Goal: Transaction & Acquisition: Download file/media

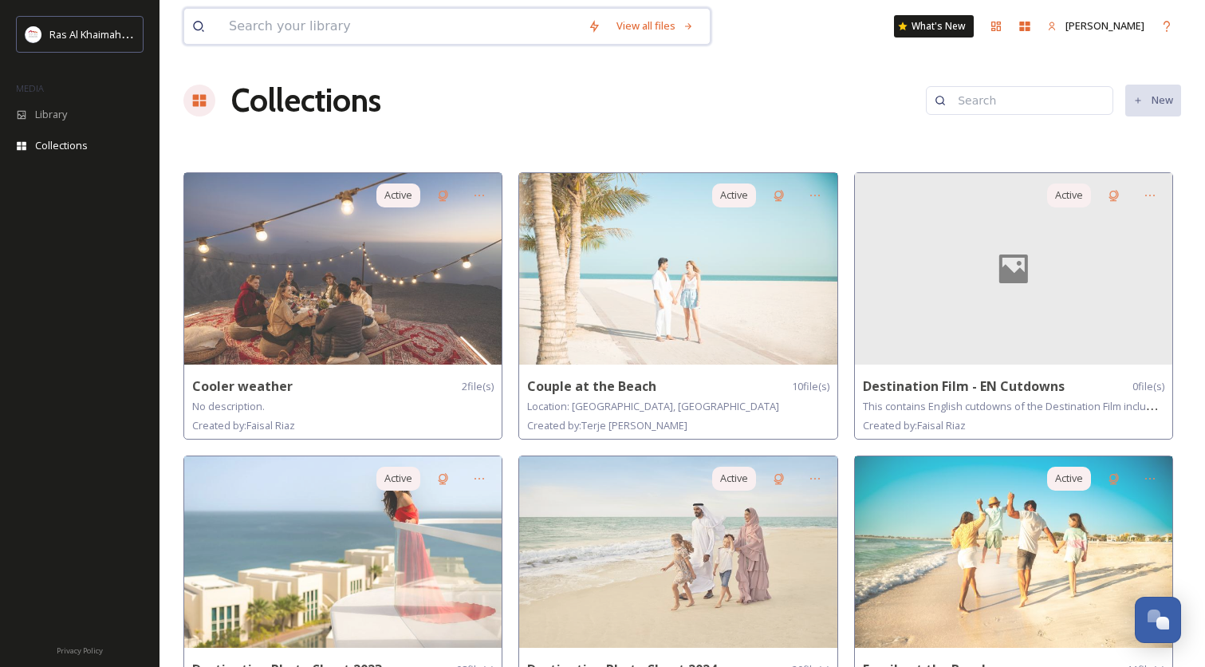
click at [419, 23] on input at bounding box center [400, 26] width 359 height 35
type input "mountain"
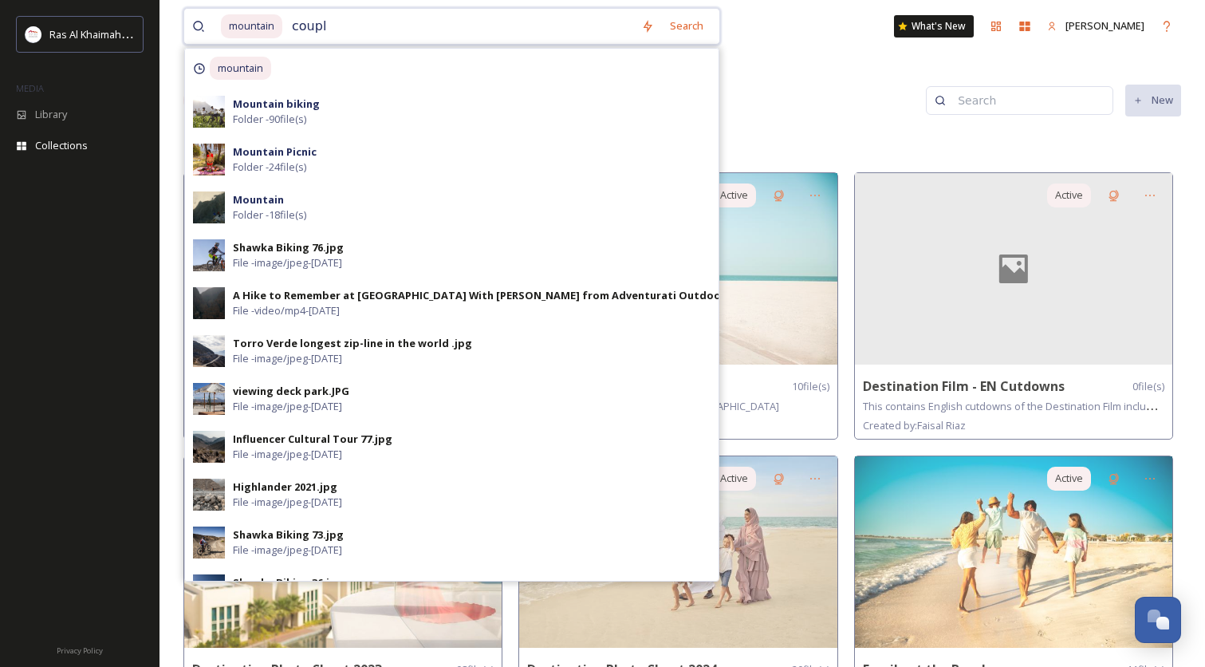
type input "couple"
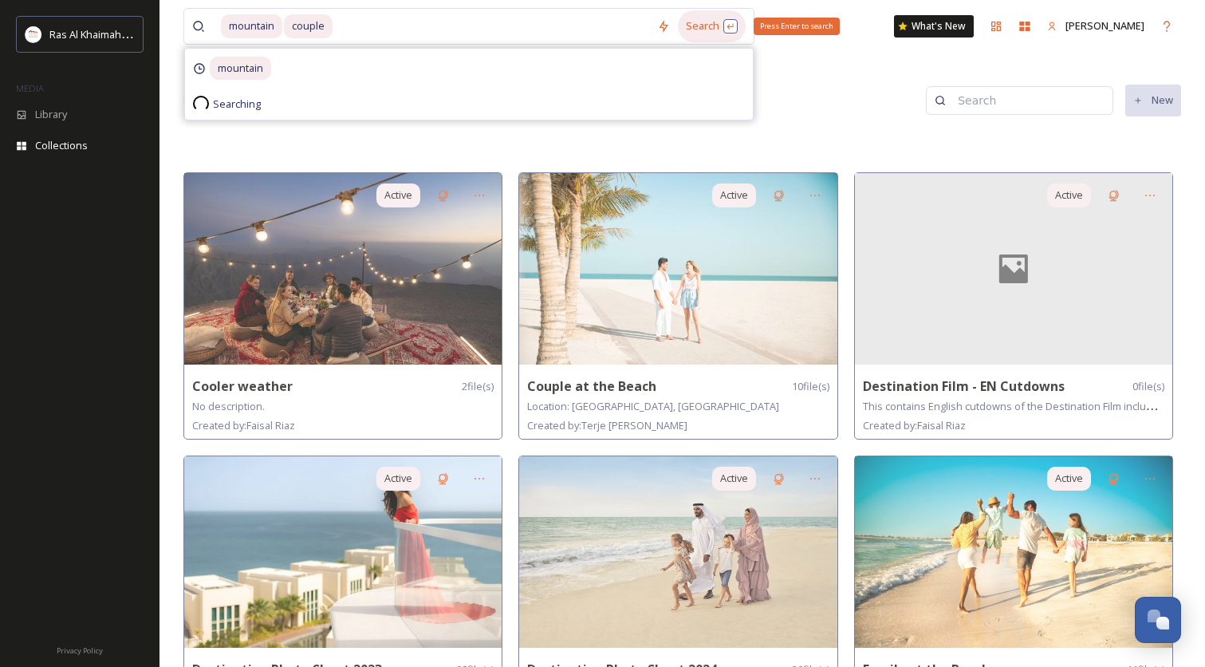
click at [712, 21] on div "Search Press Enter to search" at bounding box center [712, 25] width 68 height 31
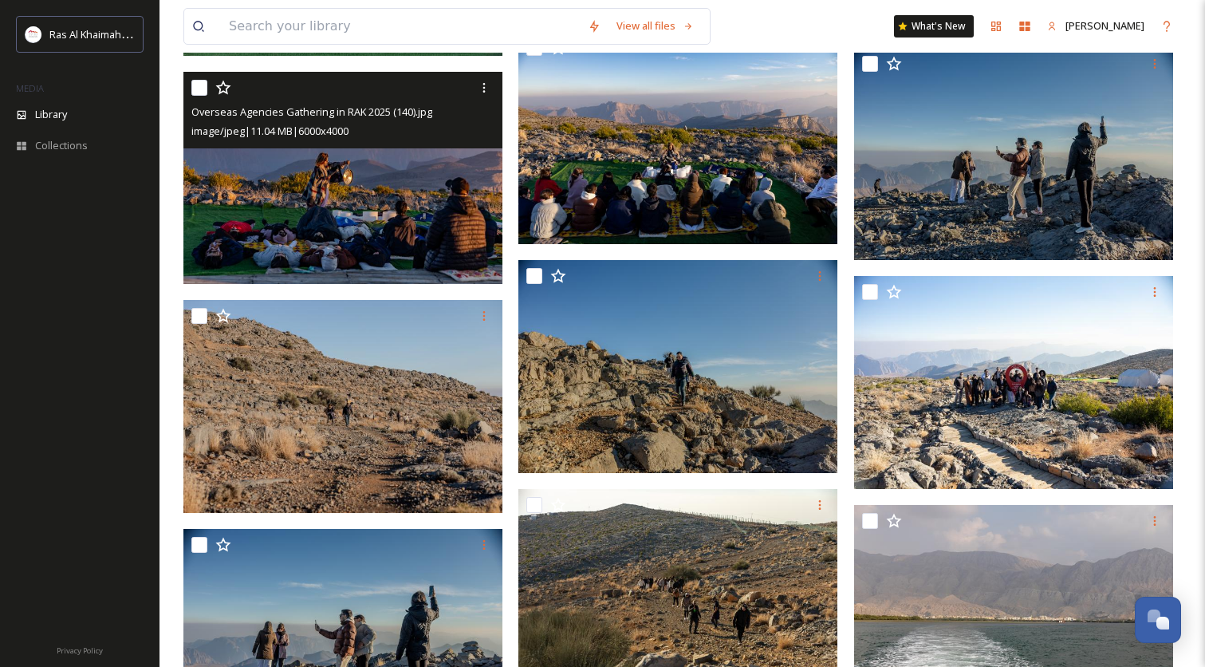
scroll to position [4387, 0]
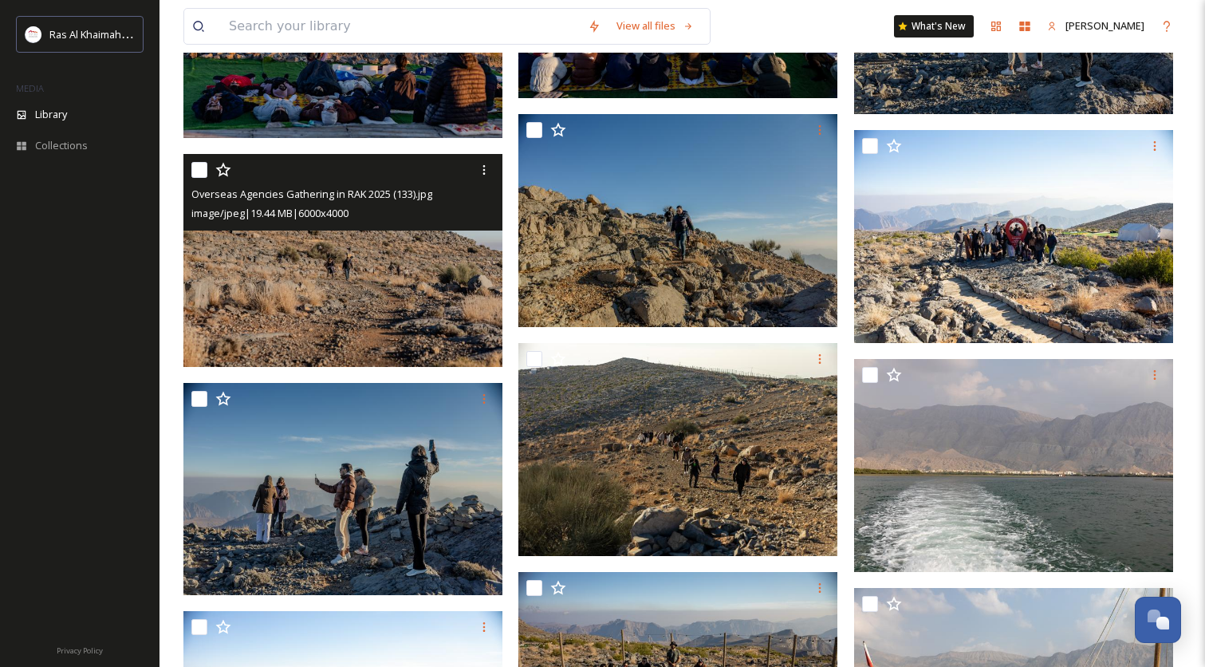
click at [370, 292] on img at bounding box center [342, 260] width 319 height 213
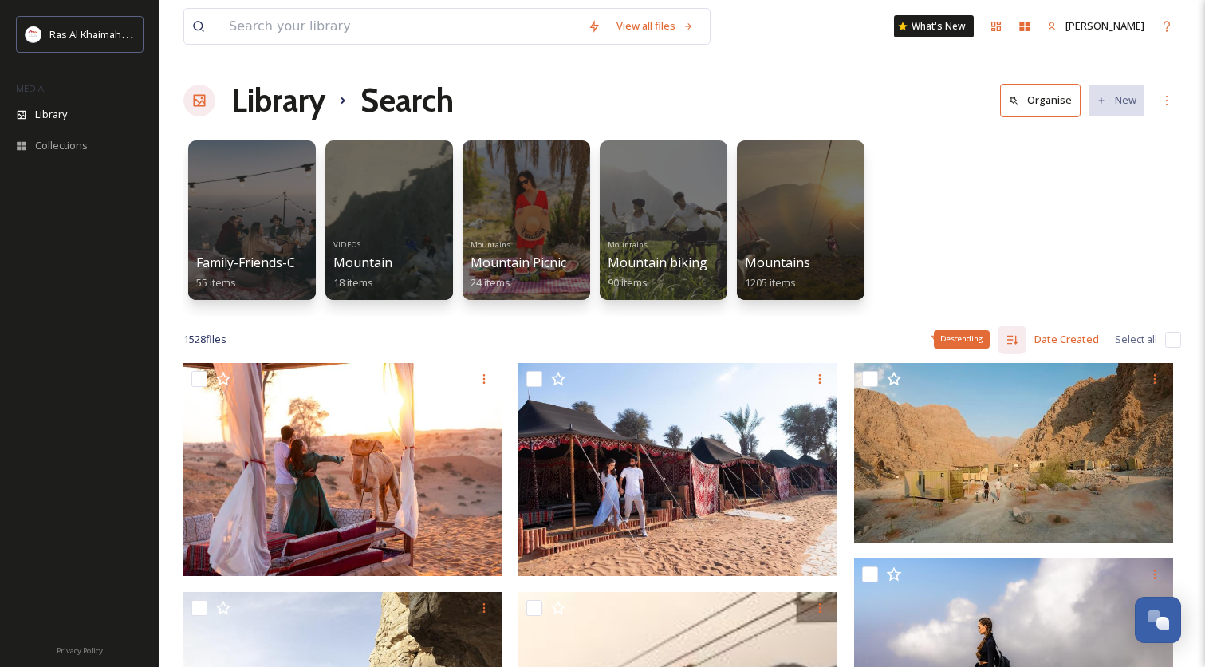
click at [947, 331] on div "Descending" at bounding box center [962, 339] width 56 height 18
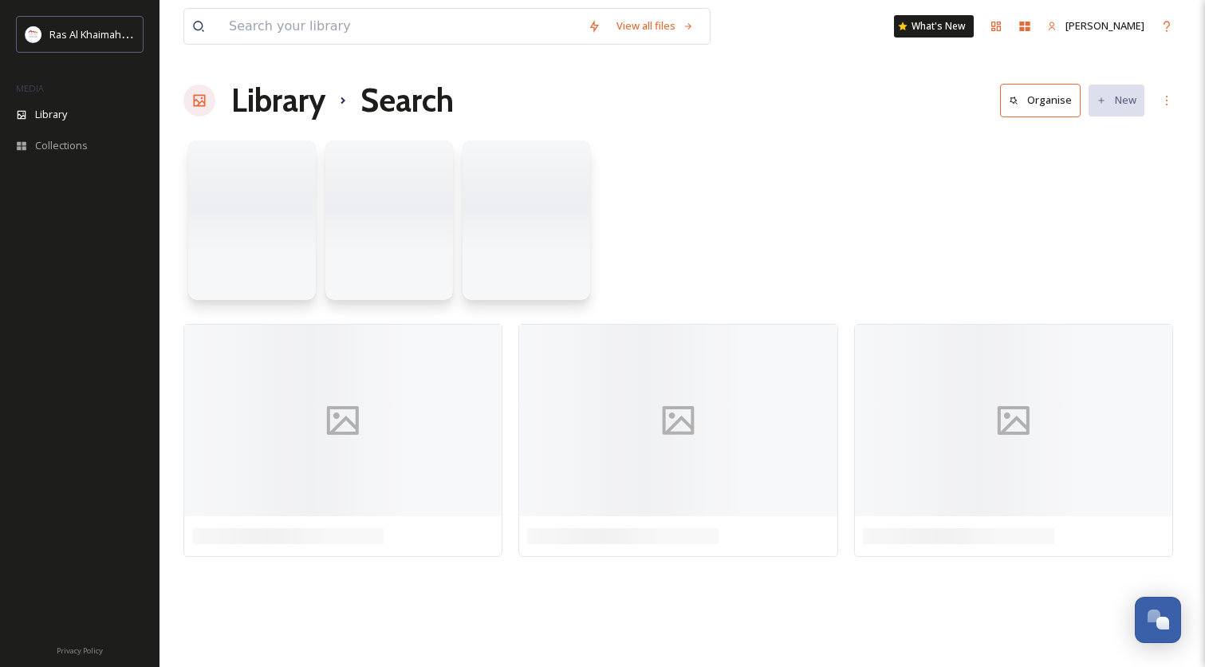
click at [852, 329] on div at bounding box center [682, 444] width 998 height 241
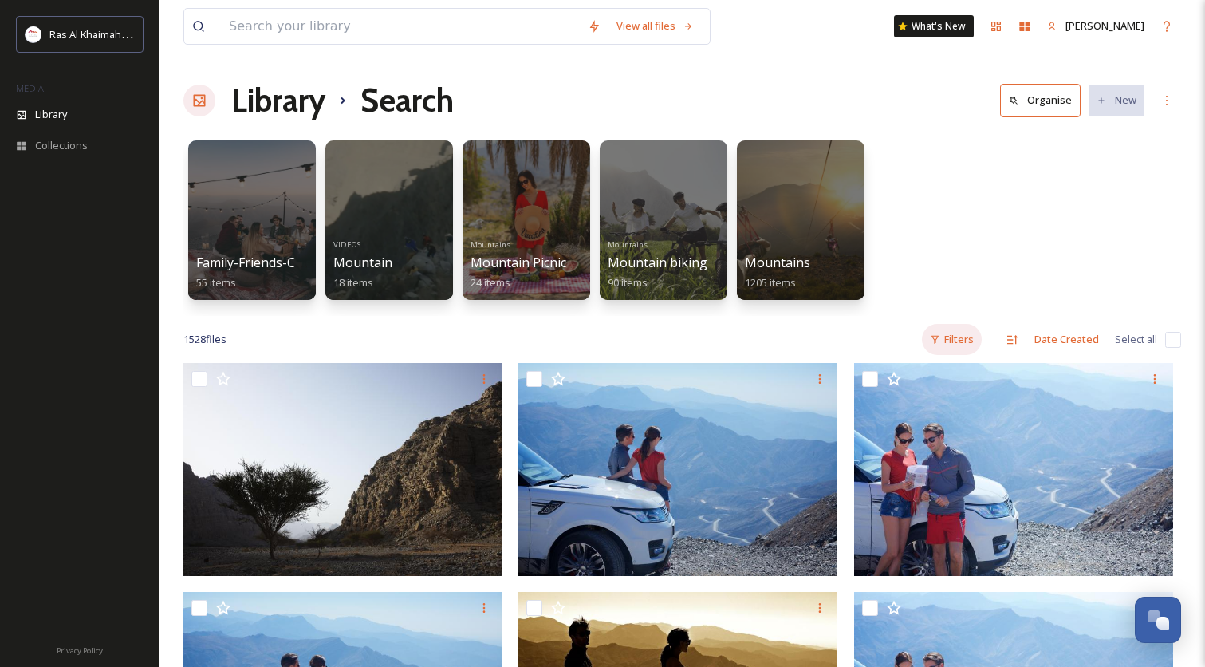
click at [952, 332] on div "Filters" at bounding box center [952, 339] width 60 height 31
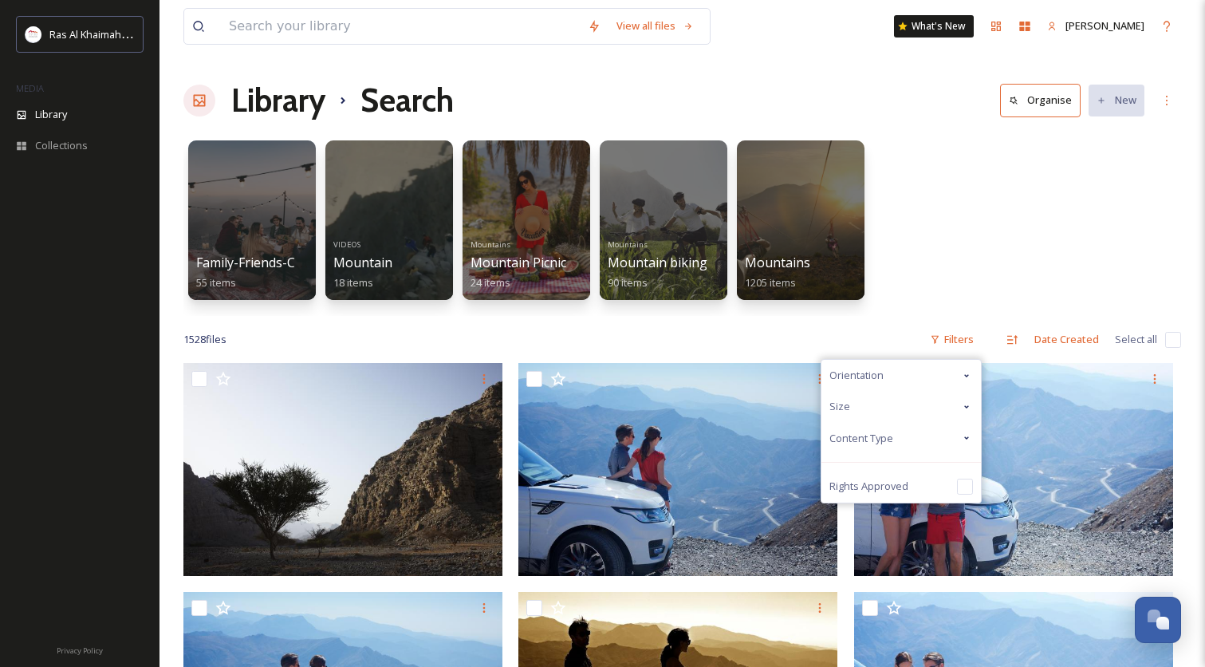
click at [887, 431] on span "Content Type" at bounding box center [861, 438] width 64 height 15
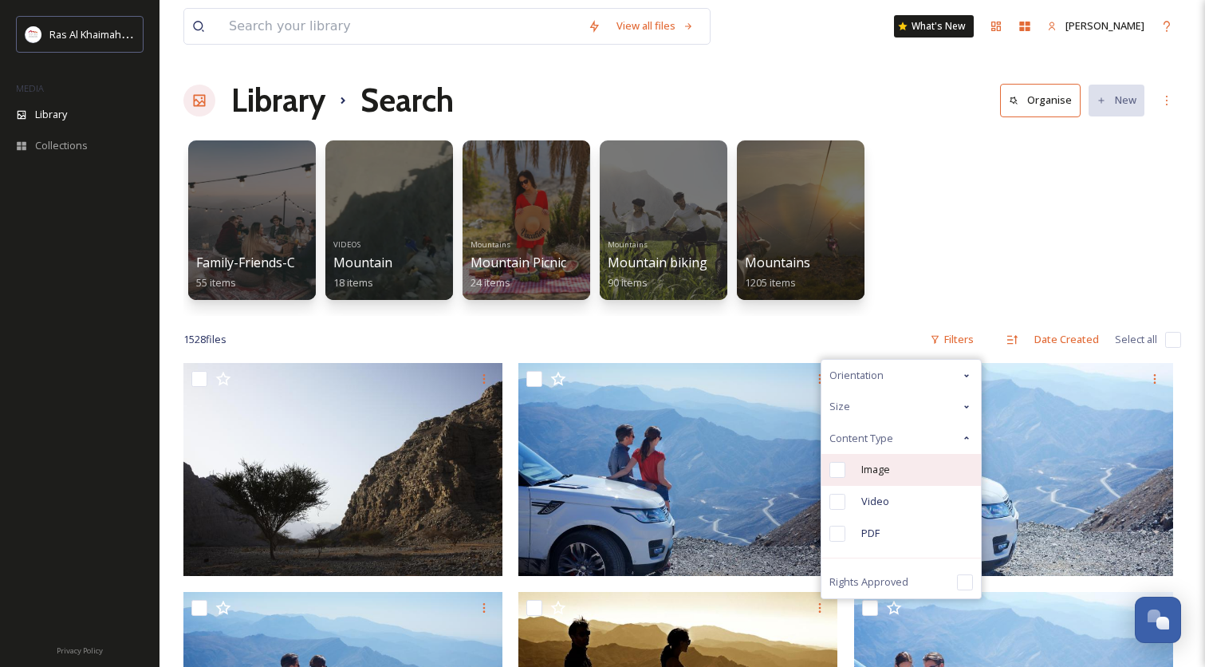
click at [876, 475] on span "Image" at bounding box center [875, 469] width 29 height 15
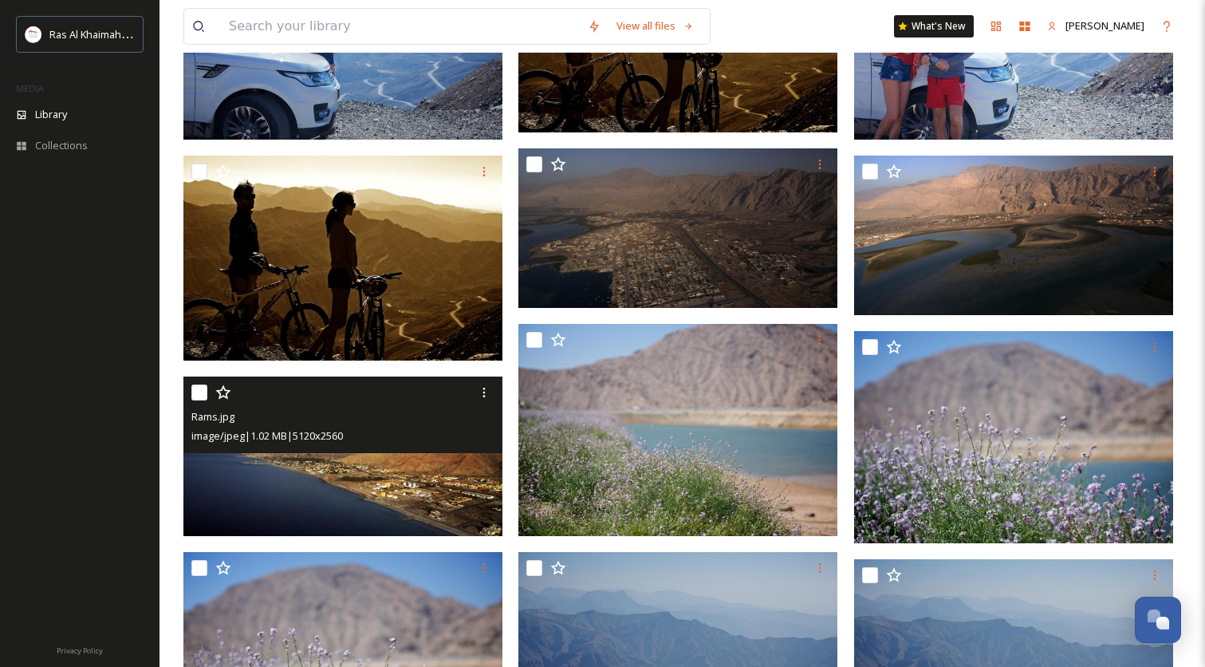
scroll to position [663, 0]
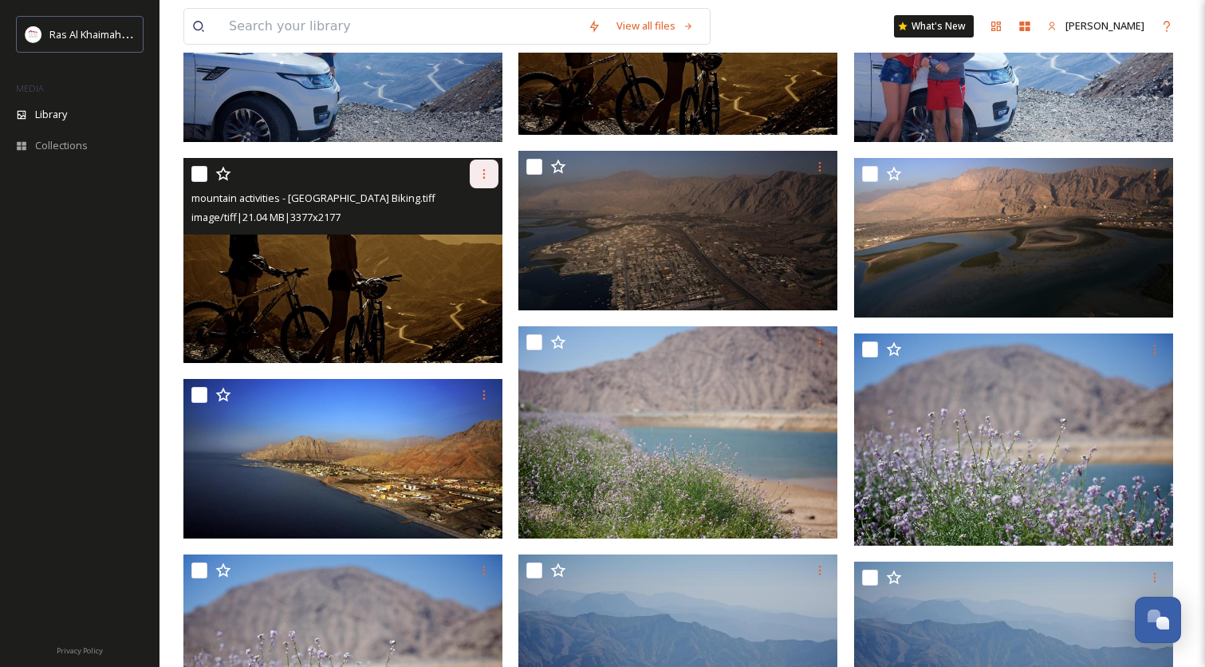
click at [481, 175] on icon at bounding box center [484, 173] width 13 height 13
click at [470, 236] on span "Download" at bounding box center [465, 239] width 49 height 15
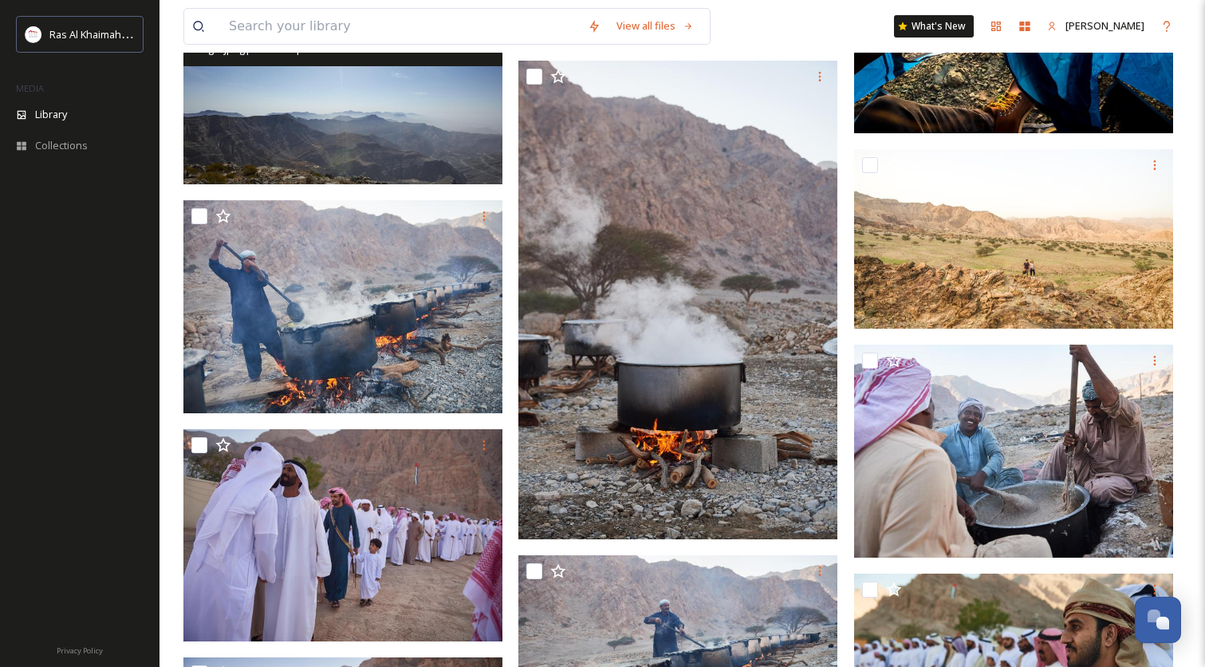
scroll to position [3236, 0]
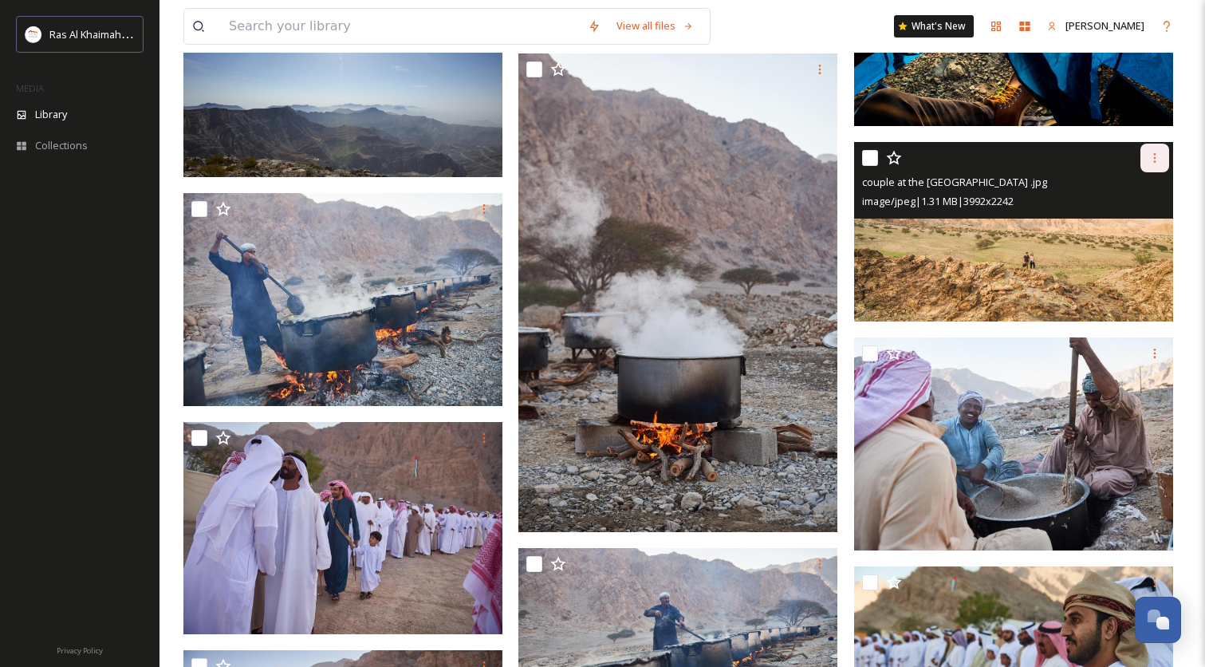
click at [1156, 151] on div at bounding box center [1154, 158] width 29 height 29
click at [1128, 222] on span "Download" at bounding box center [1136, 223] width 49 height 15
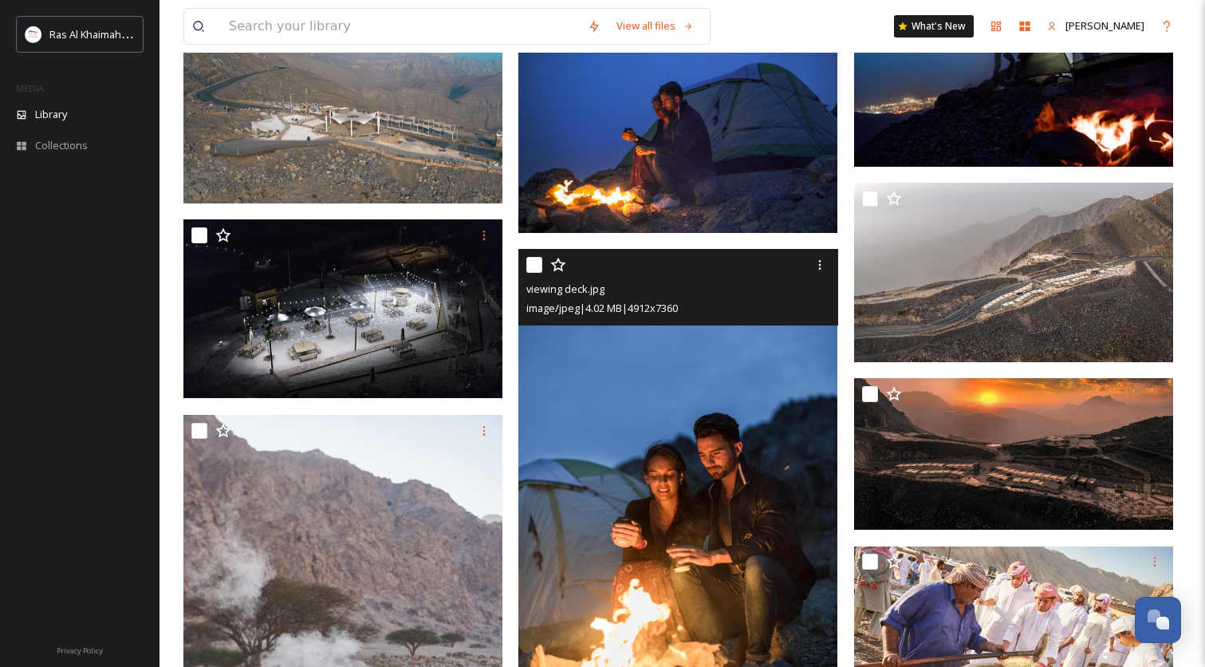
scroll to position [7611, 0]
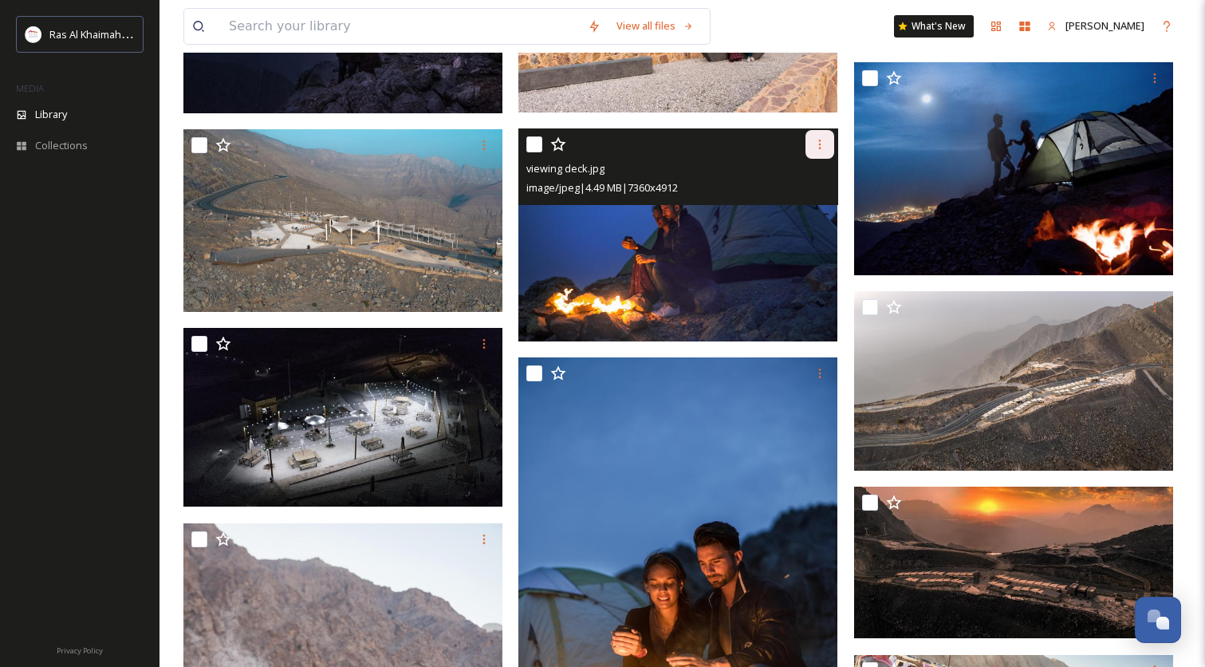
click at [830, 137] on div at bounding box center [819, 144] width 29 height 29
click at [812, 209] on span "Download" at bounding box center [801, 210] width 49 height 15
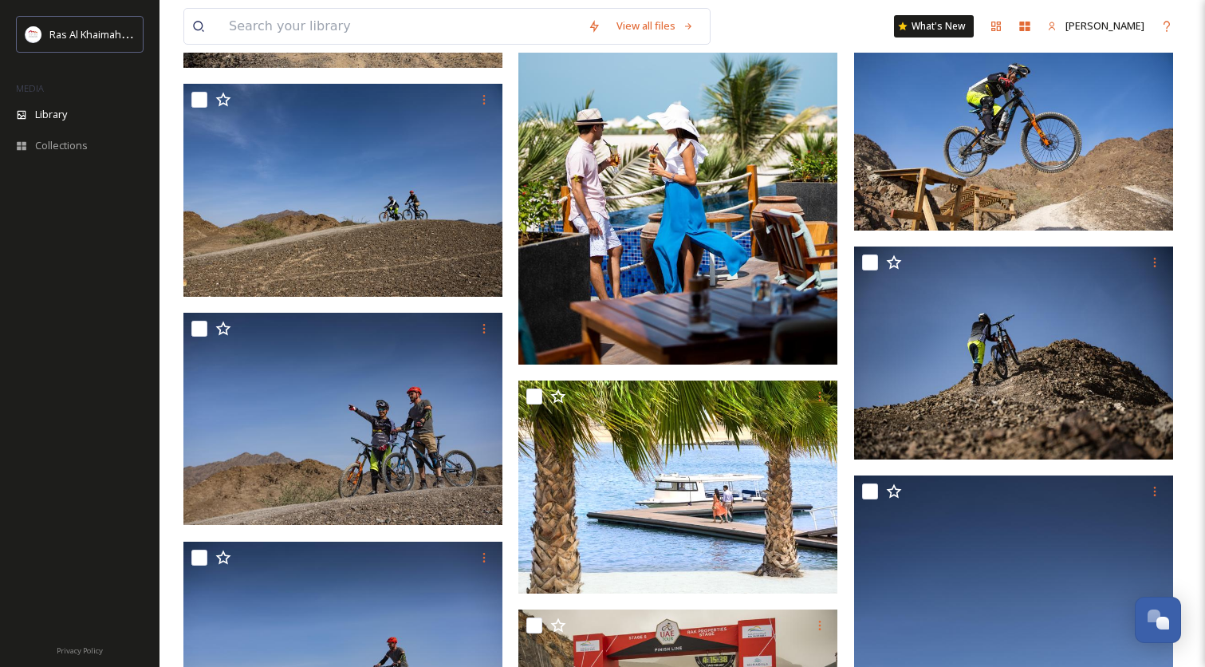
scroll to position [18318, 0]
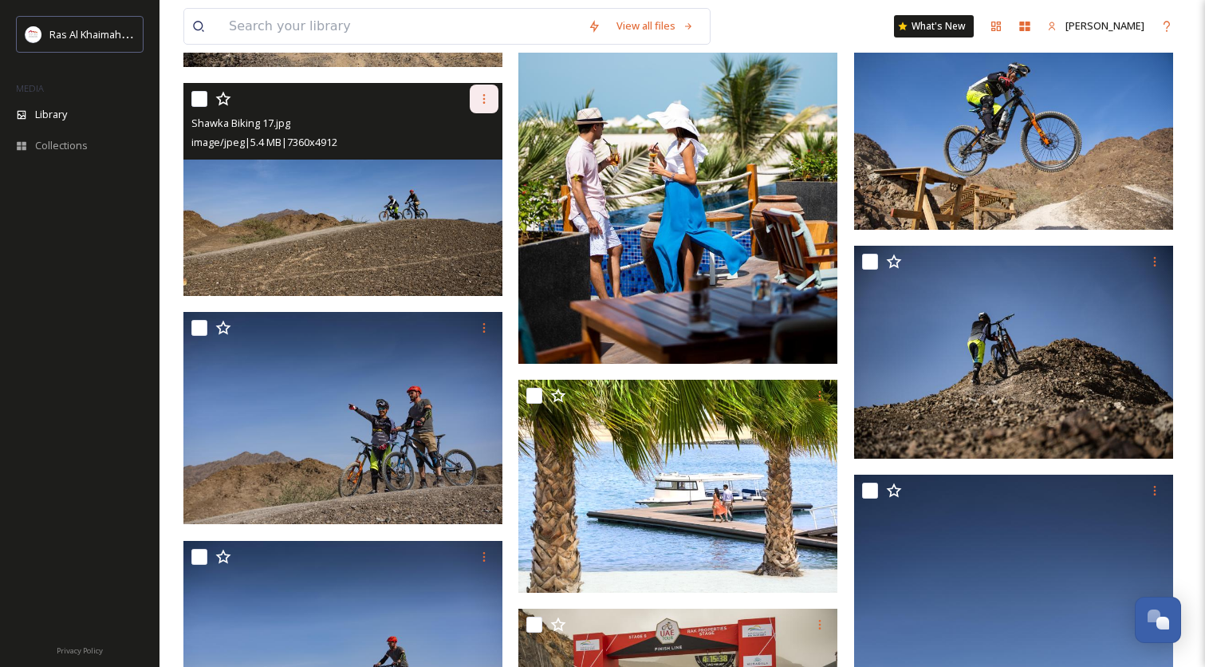
click at [476, 92] on div at bounding box center [484, 99] width 29 height 29
click at [471, 163] on span "Download" at bounding box center [465, 164] width 49 height 15
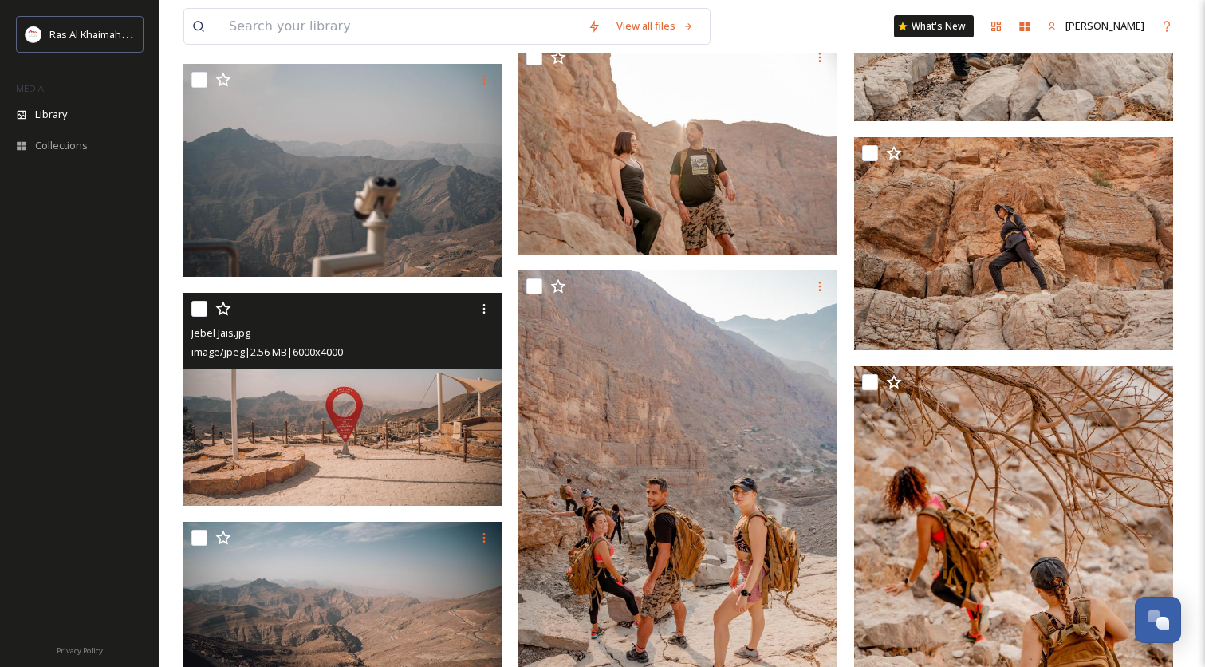
scroll to position [73836, 0]
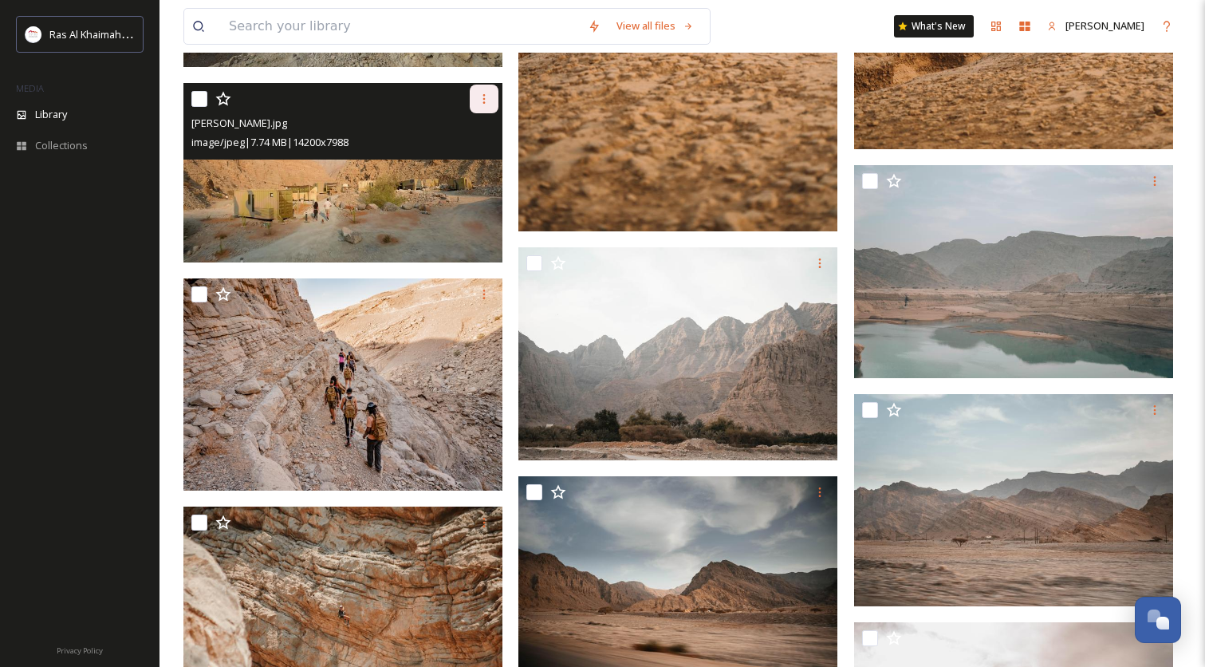
click at [486, 101] on icon at bounding box center [484, 99] width 13 height 13
click at [475, 160] on span "Download" at bounding box center [465, 164] width 49 height 15
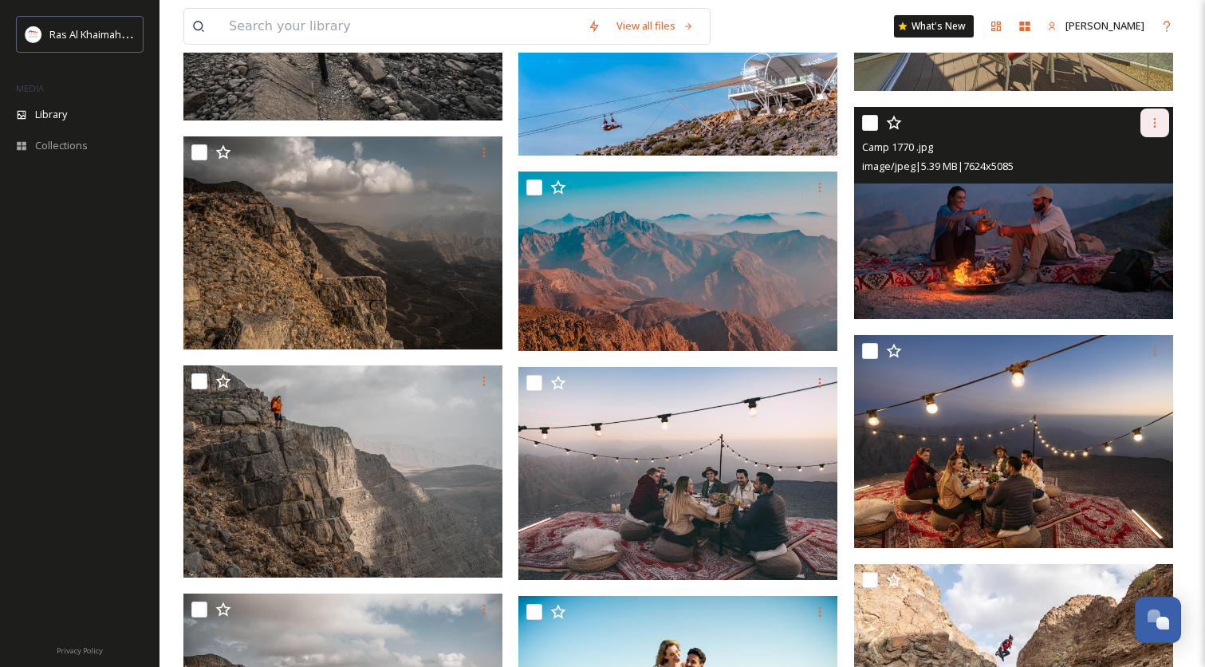
click at [1158, 123] on icon at bounding box center [1154, 122] width 13 height 13
click at [1119, 188] on span "Download" at bounding box center [1136, 188] width 49 height 15
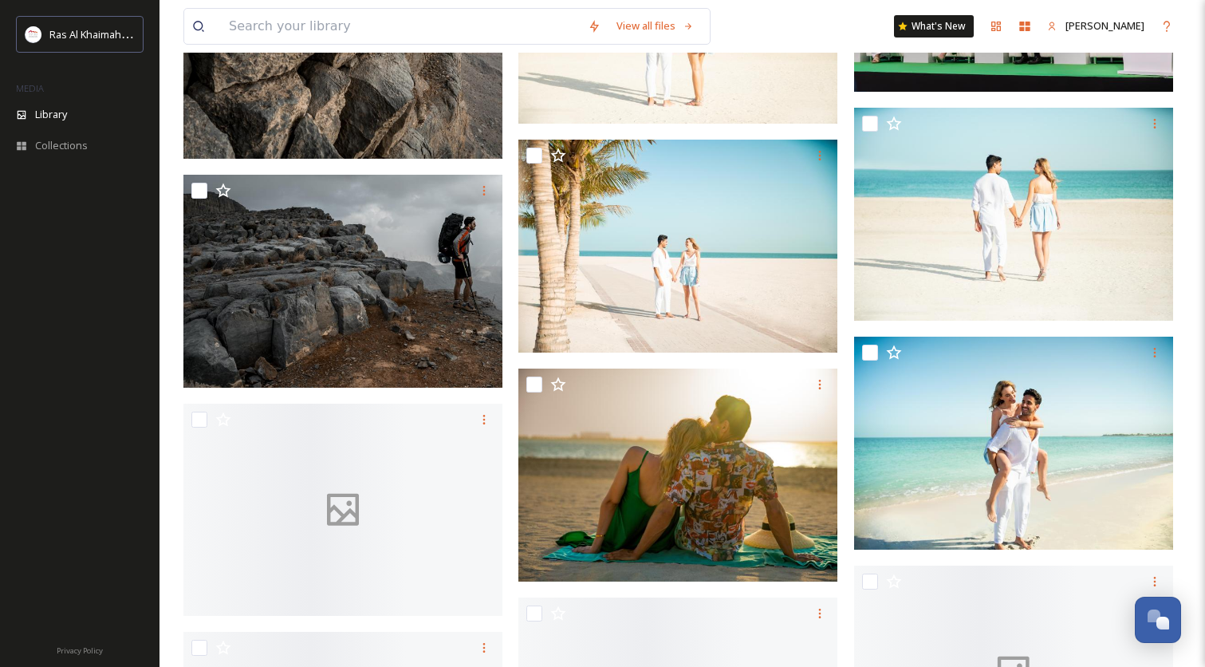
scroll to position [84854, 0]
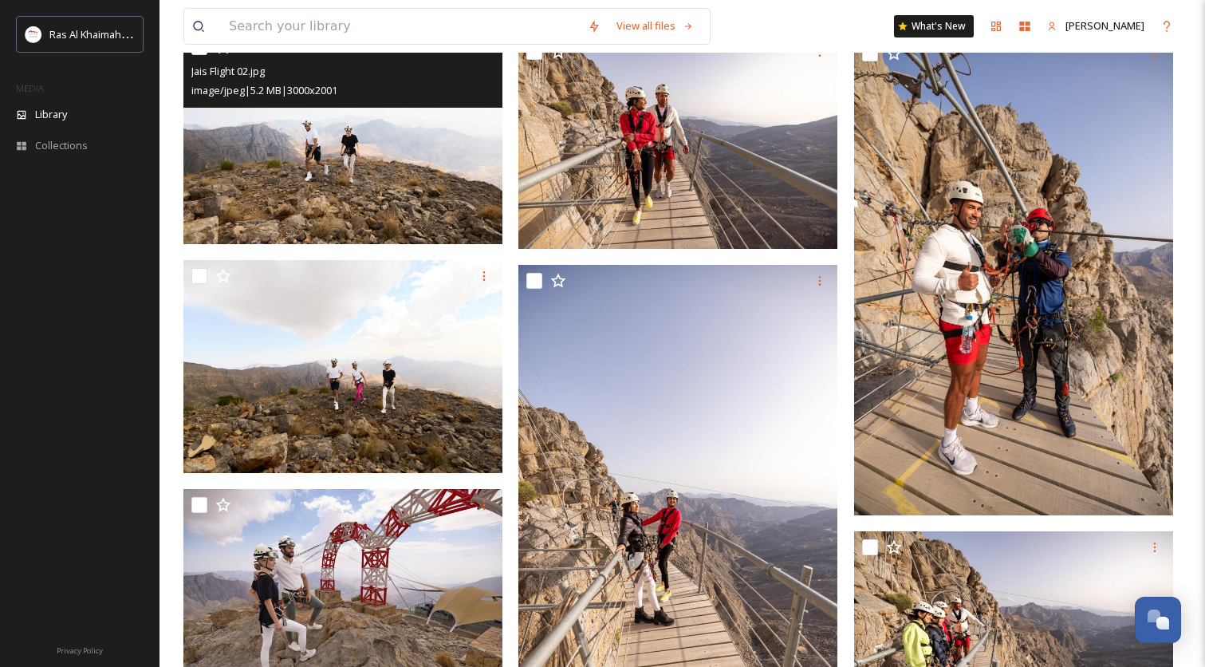
scroll to position [105951, 0]
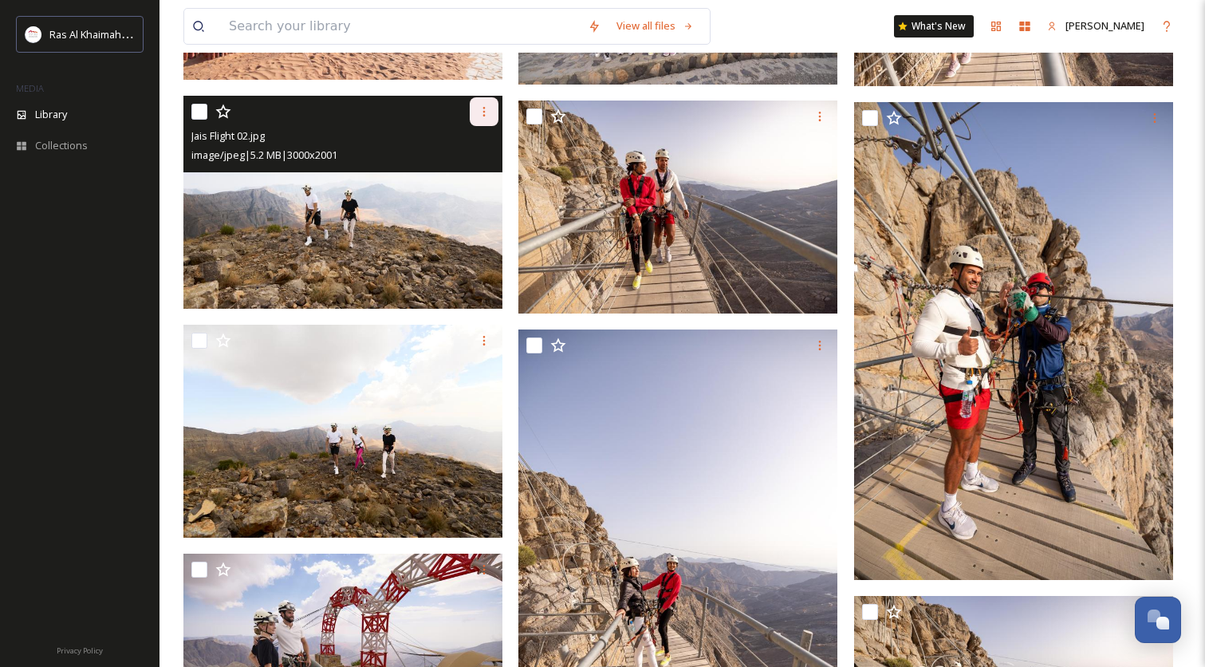
click at [481, 113] on icon at bounding box center [484, 111] width 13 height 13
click at [479, 175] on span "Download" at bounding box center [465, 177] width 49 height 15
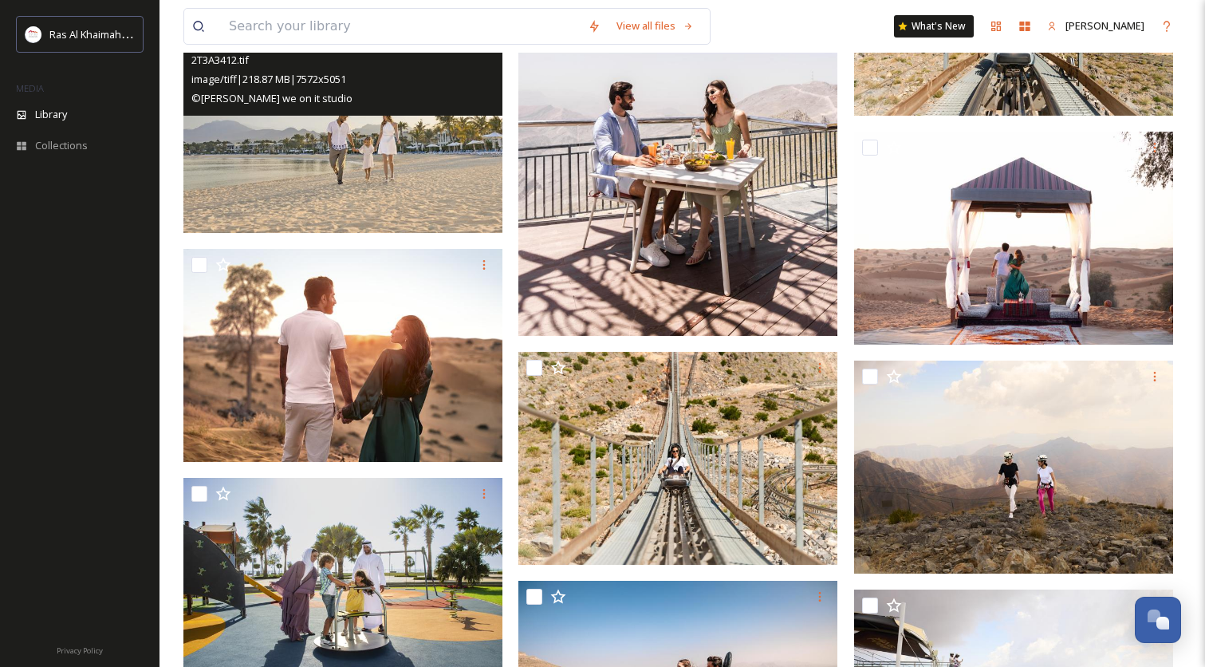
scroll to position [111496, 0]
